Goal: Check status: Check status

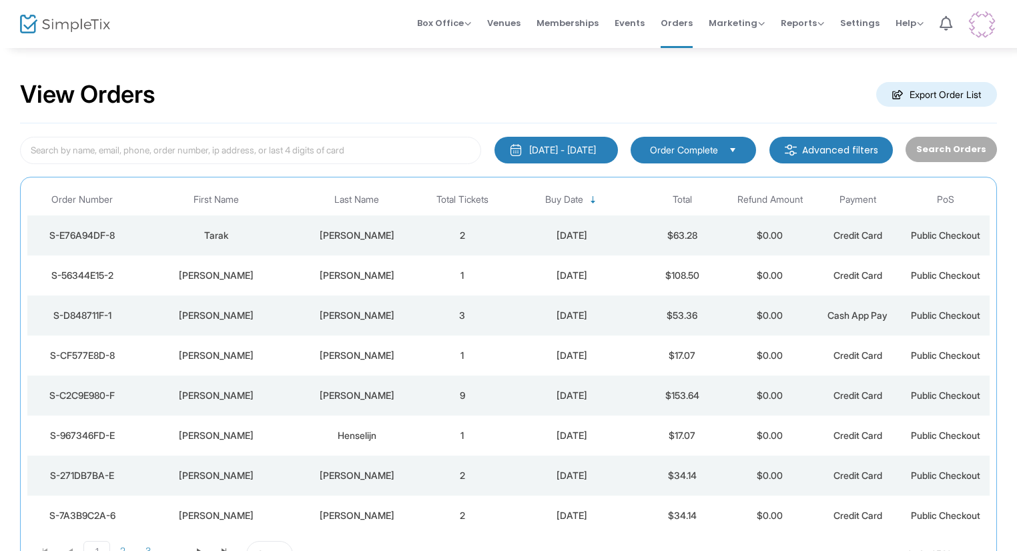
click at [320, 232] on div "[PERSON_NAME]" at bounding box center [357, 235] width 116 height 13
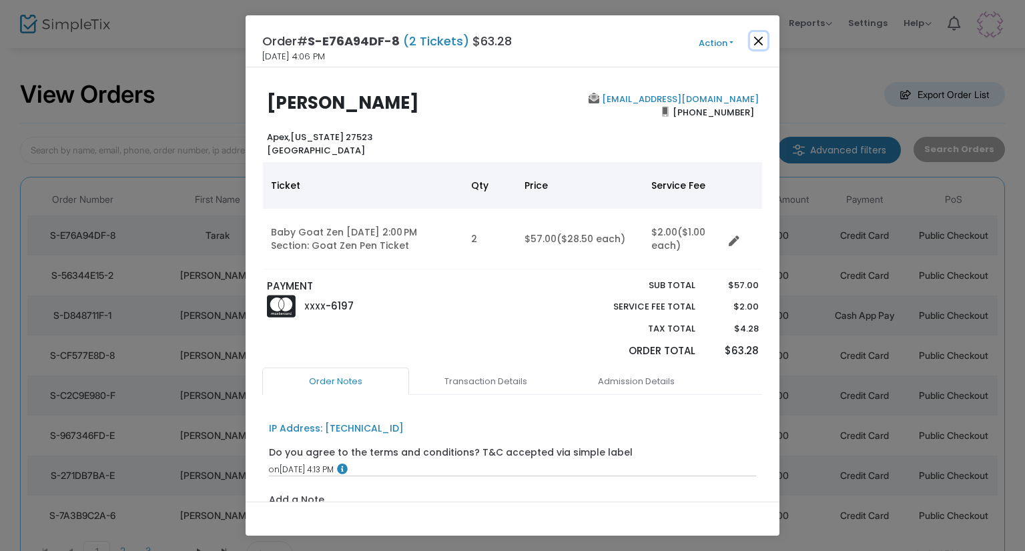
click at [758, 42] on button "Close" at bounding box center [758, 40] width 17 height 17
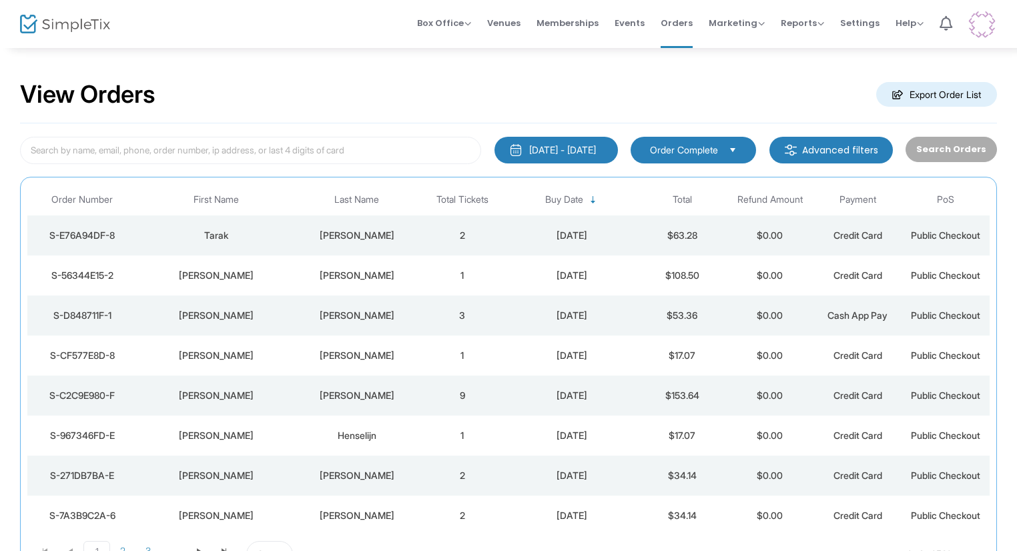
click at [384, 260] on td "[PERSON_NAME]" at bounding box center [357, 276] width 123 height 40
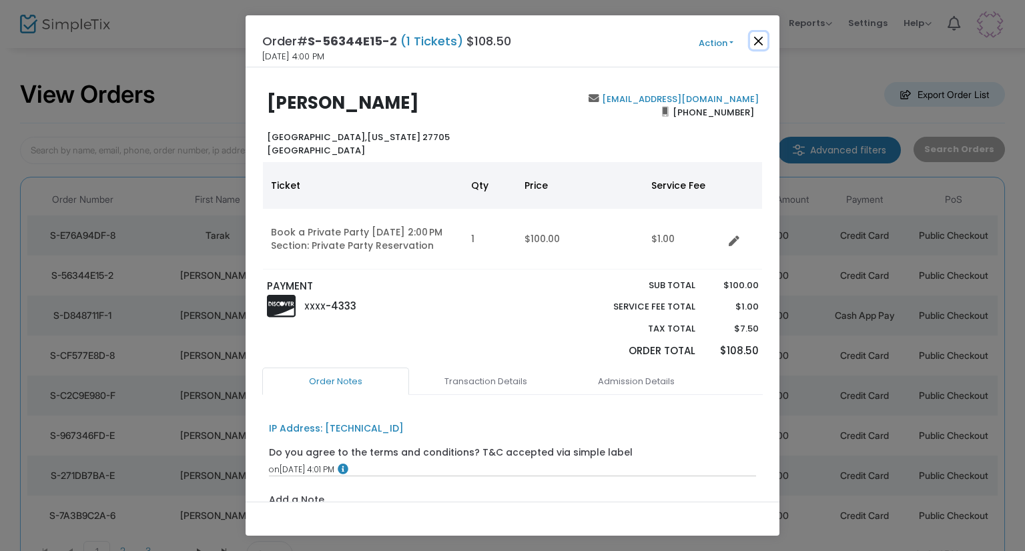
click at [756, 39] on button "Close" at bounding box center [758, 40] width 17 height 17
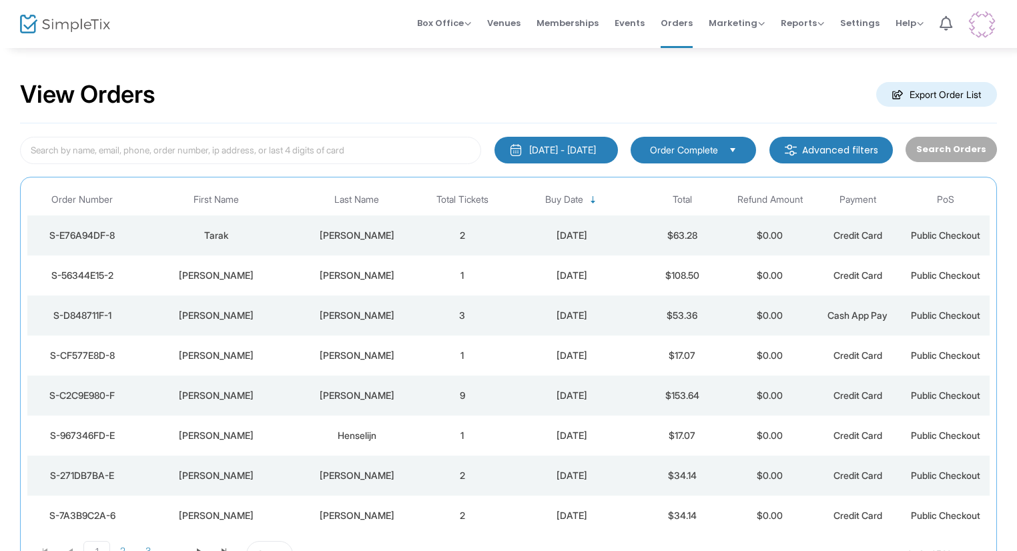
click at [430, 280] on td "1" at bounding box center [462, 276] width 88 height 40
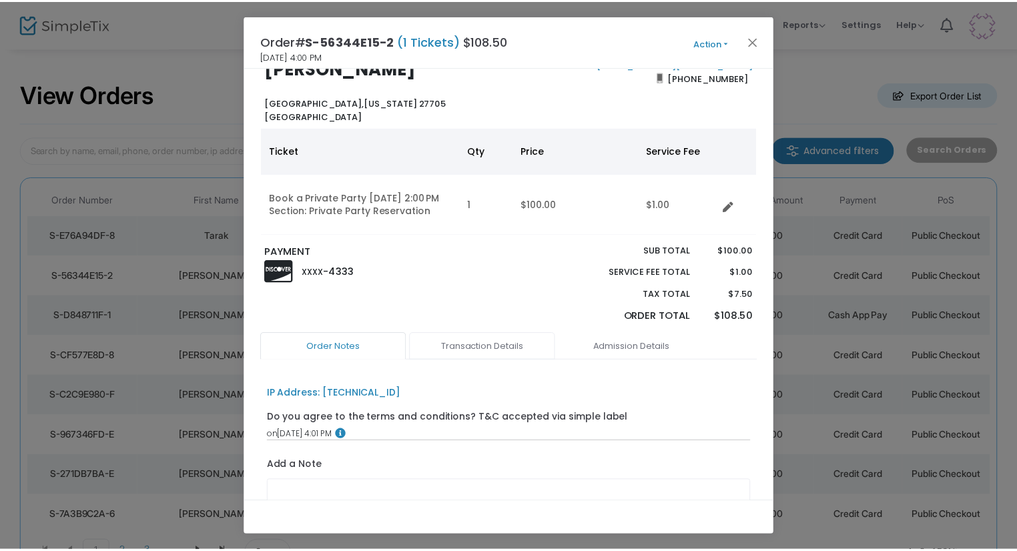
scroll to position [67, 0]
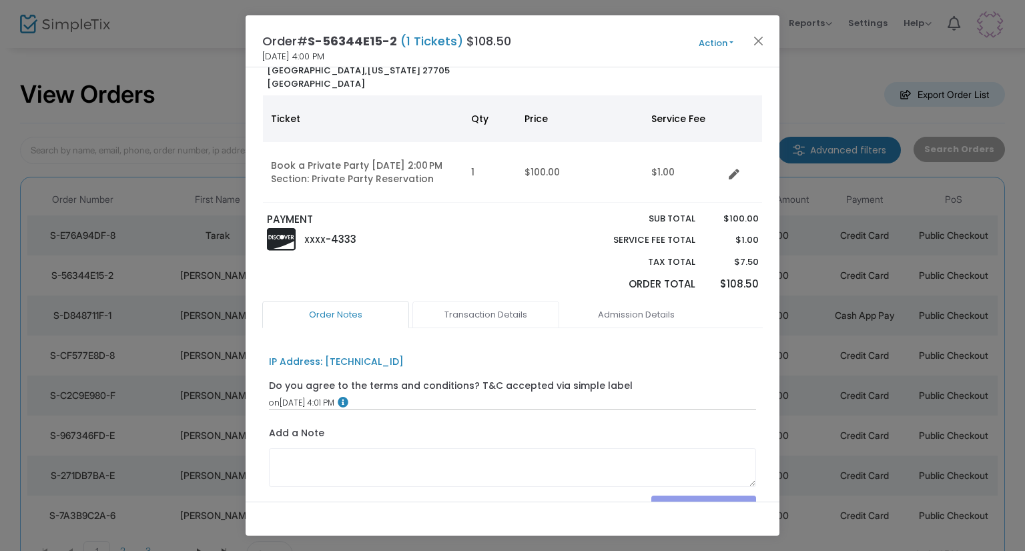
click at [487, 313] on link "Transaction Details" at bounding box center [485, 315] width 147 height 28
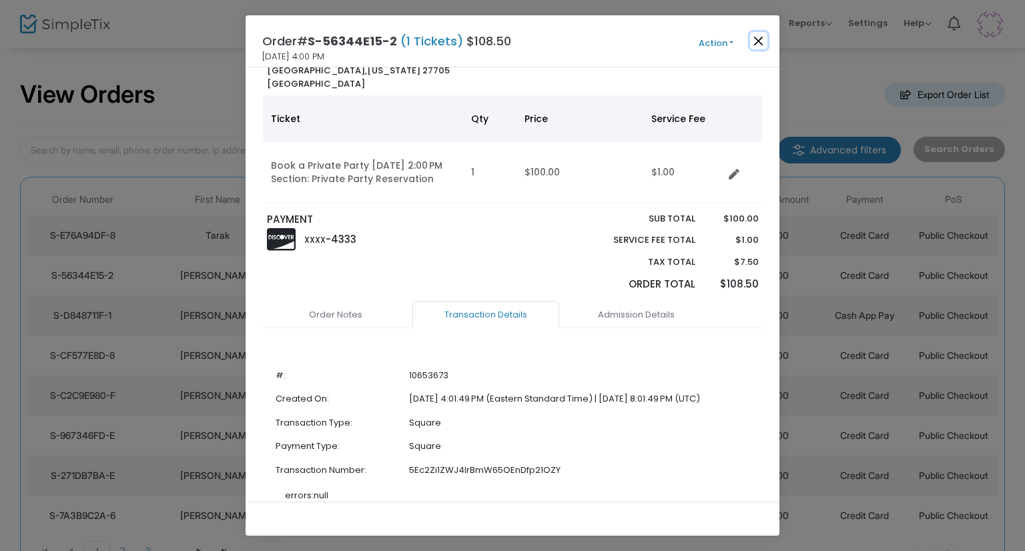
click at [756, 41] on button "Close" at bounding box center [758, 40] width 17 height 17
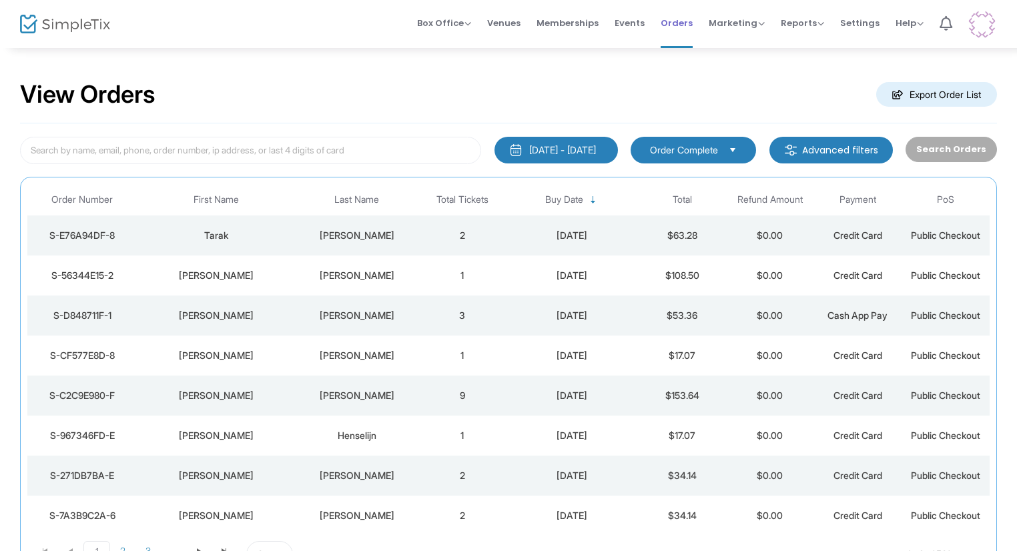
click at [671, 32] on span "Orders" at bounding box center [677, 23] width 32 height 34
click at [633, 33] on span "Events" at bounding box center [630, 23] width 30 height 34
